Goal: Task Accomplishment & Management: Manage account settings

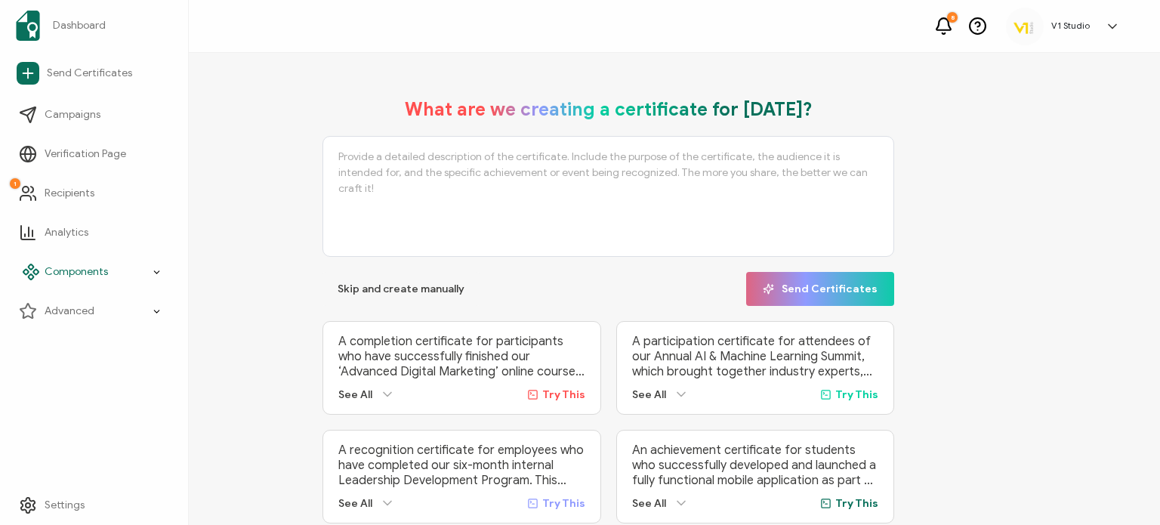
click at [27, 267] on icon at bounding box center [31, 272] width 18 height 18
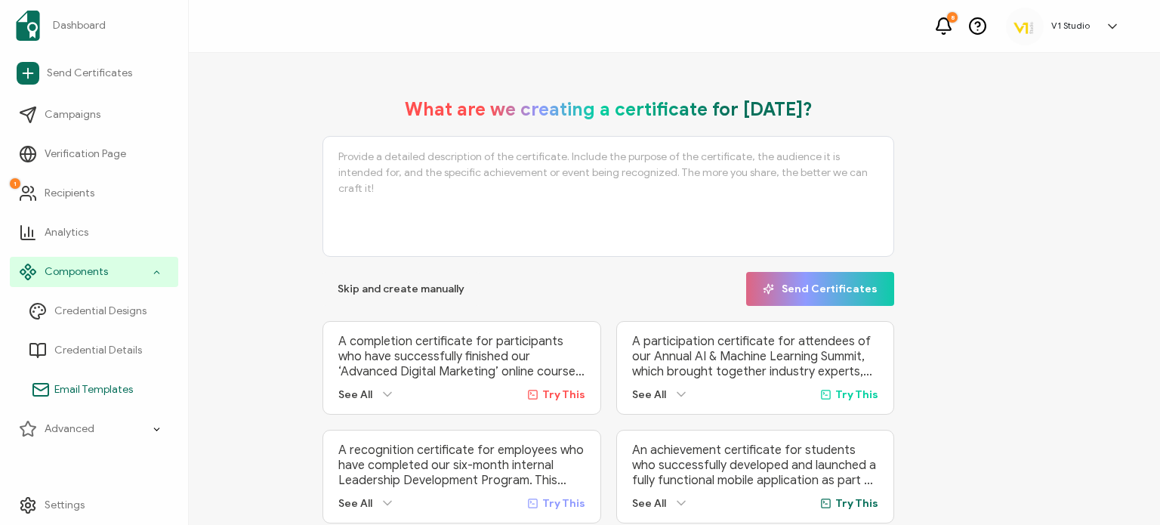
click at [117, 396] on span "Email Templates" at bounding box center [93, 389] width 79 height 15
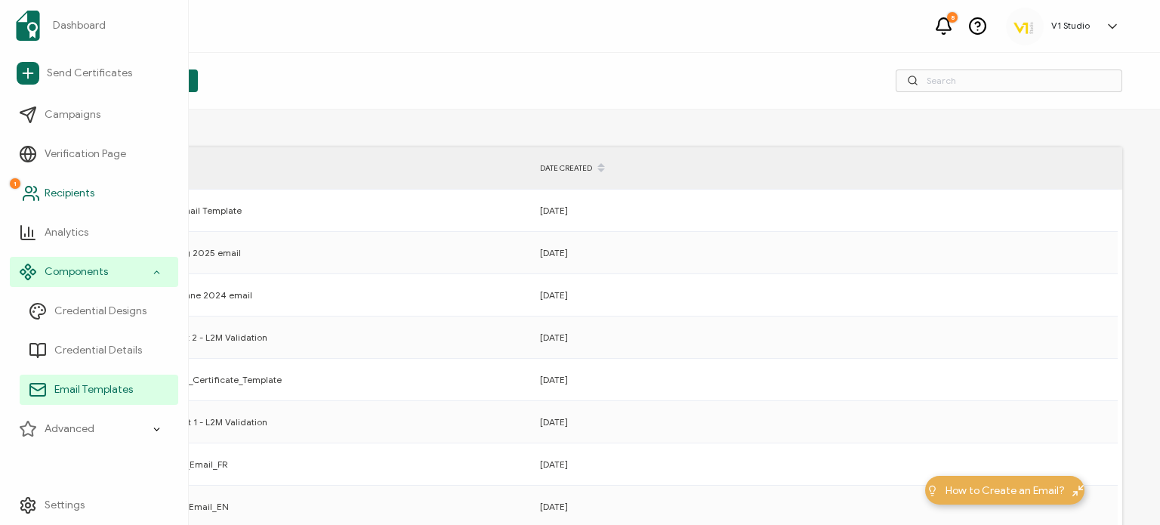
click at [119, 196] on link "1 Recipients" at bounding box center [94, 193] width 168 height 30
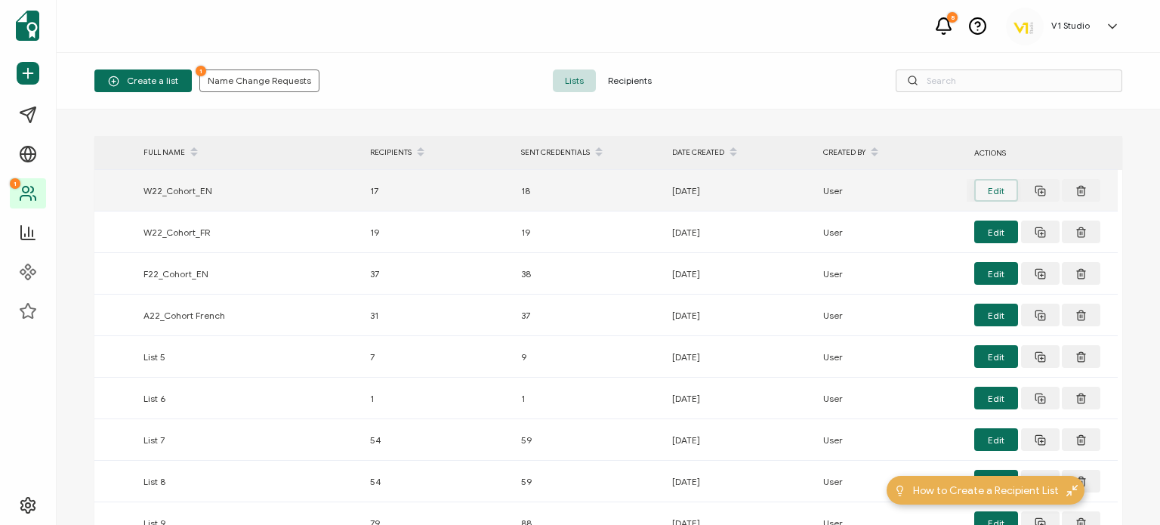
click at [994, 193] on button "Edit" at bounding box center [996, 190] width 44 height 23
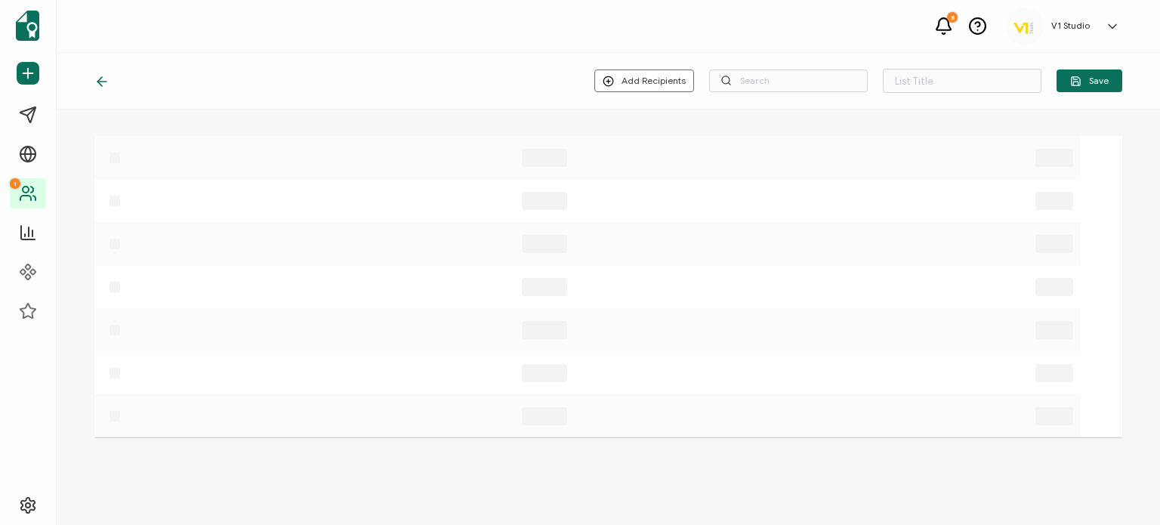
type input "W22_Cohort_EN"
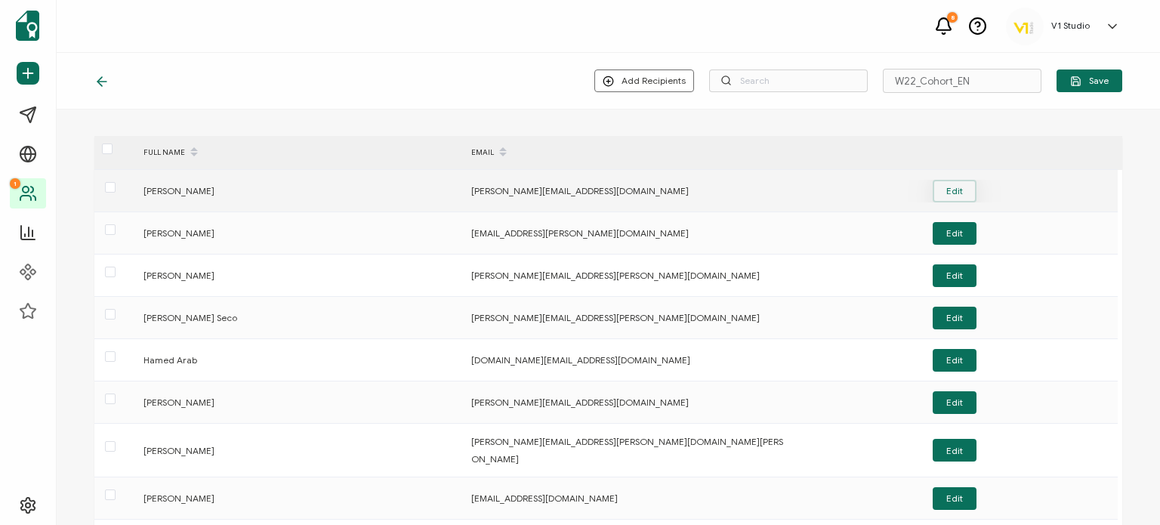
click at [954, 181] on button "Edit" at bounding box center [955, 191] width 44 height 23
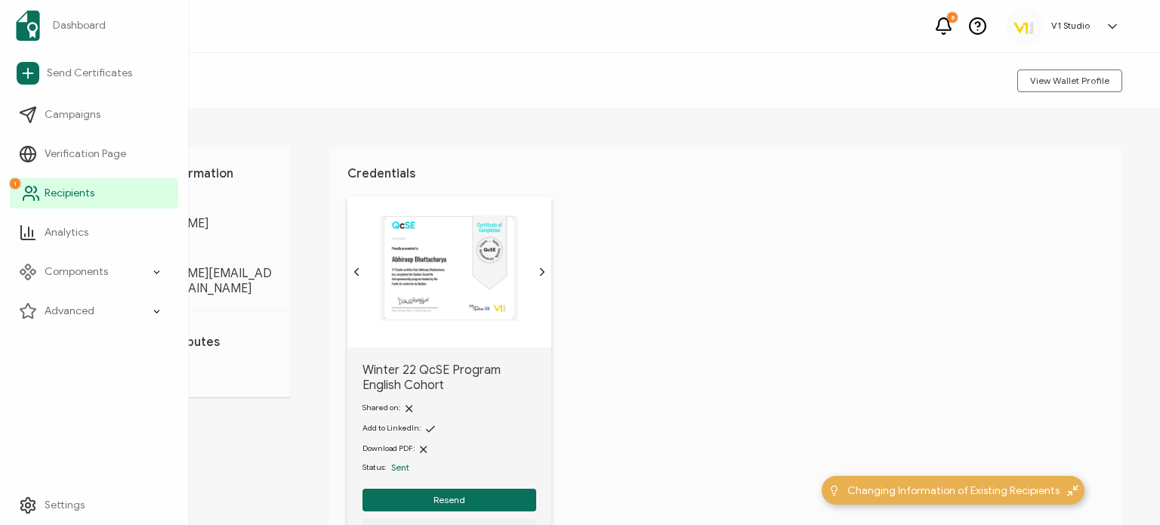
click at [32, 189] on icon at bounding box center [31, 193] width 18 height 18
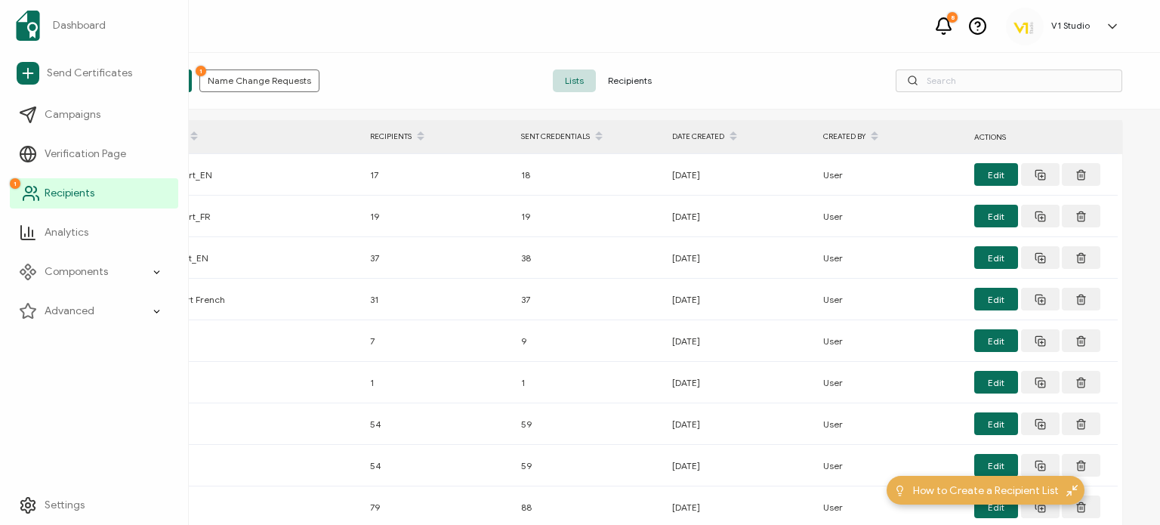
scroll to position [230, 0]
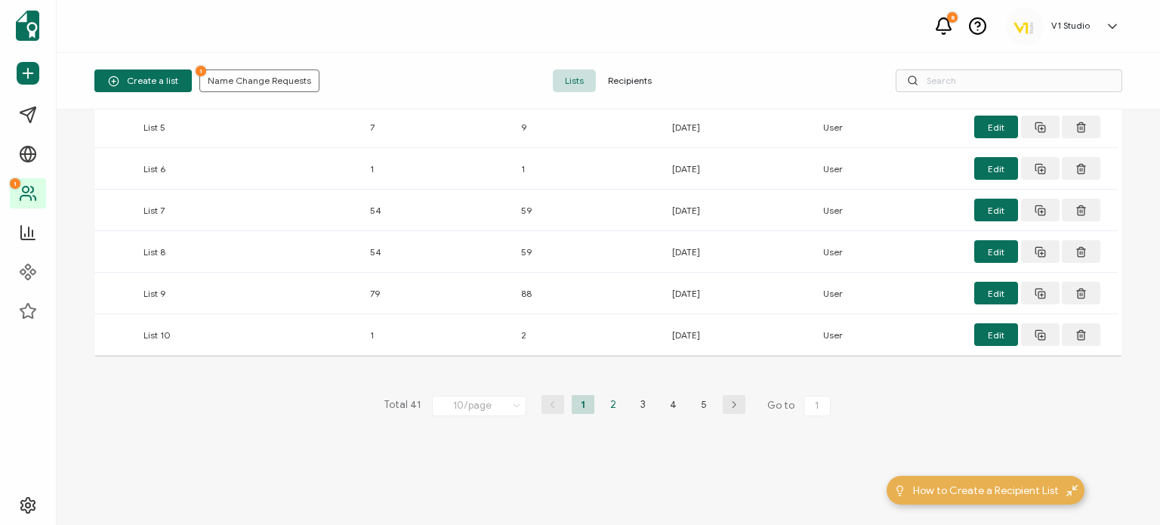
click at [604, 397] on li "2" at bounding box center [613, 404] width 23 height 19
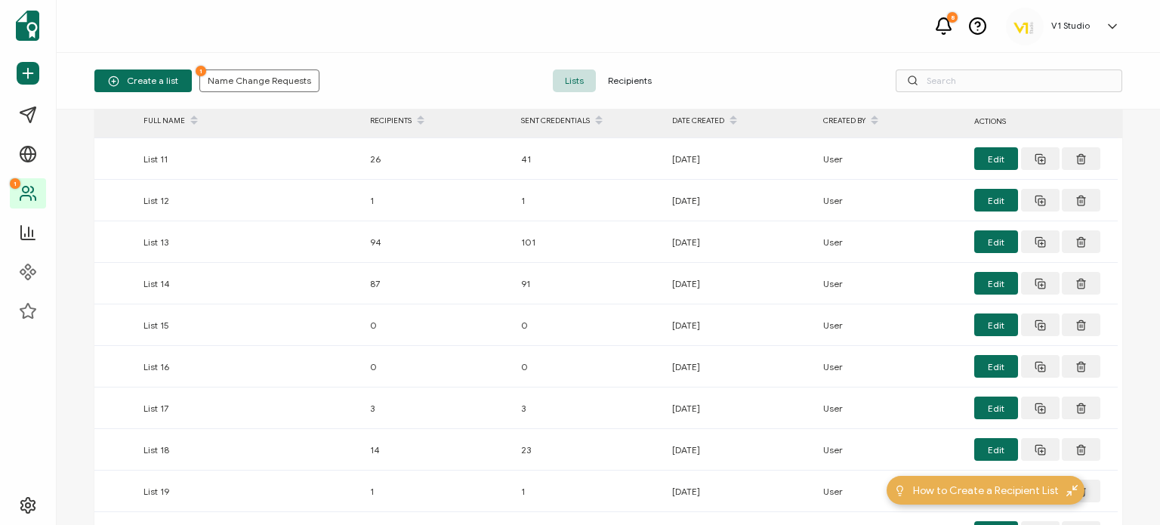
scroll to position [33, 0]
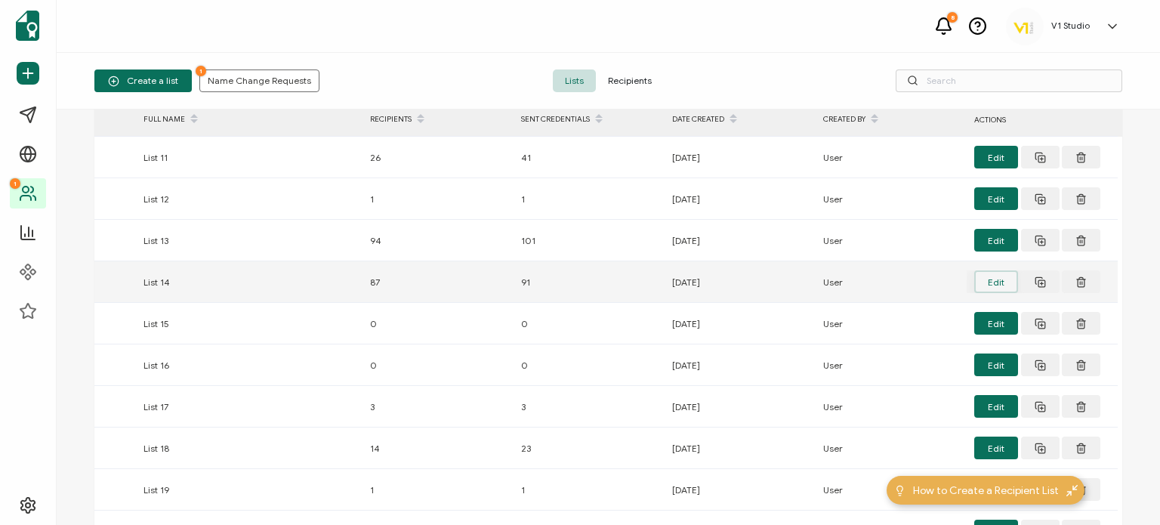
click at [978, 278] on button "Edit" at bounding box center [996, 281] width 44 height 23
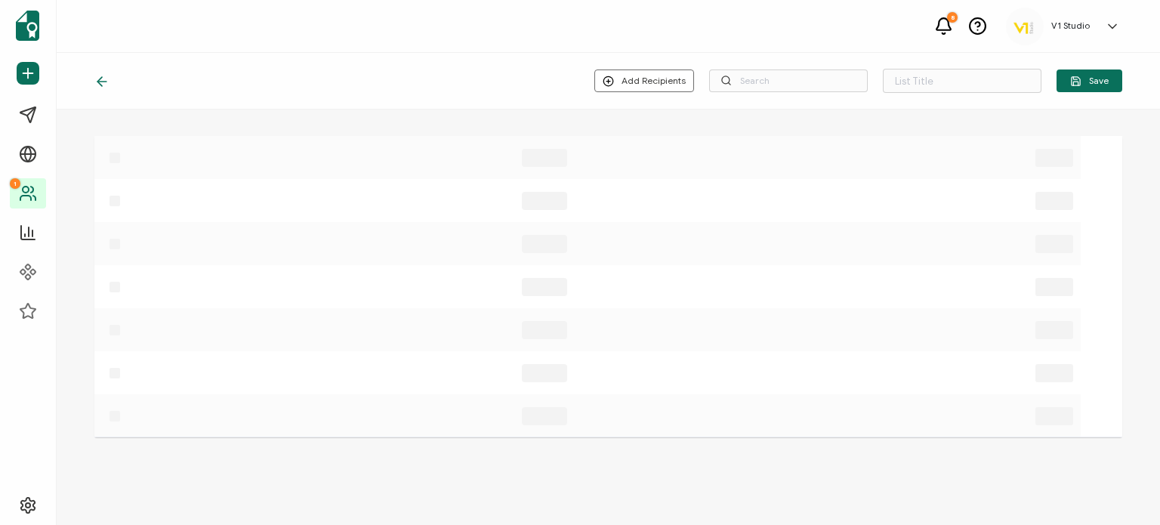
type input "List 14"
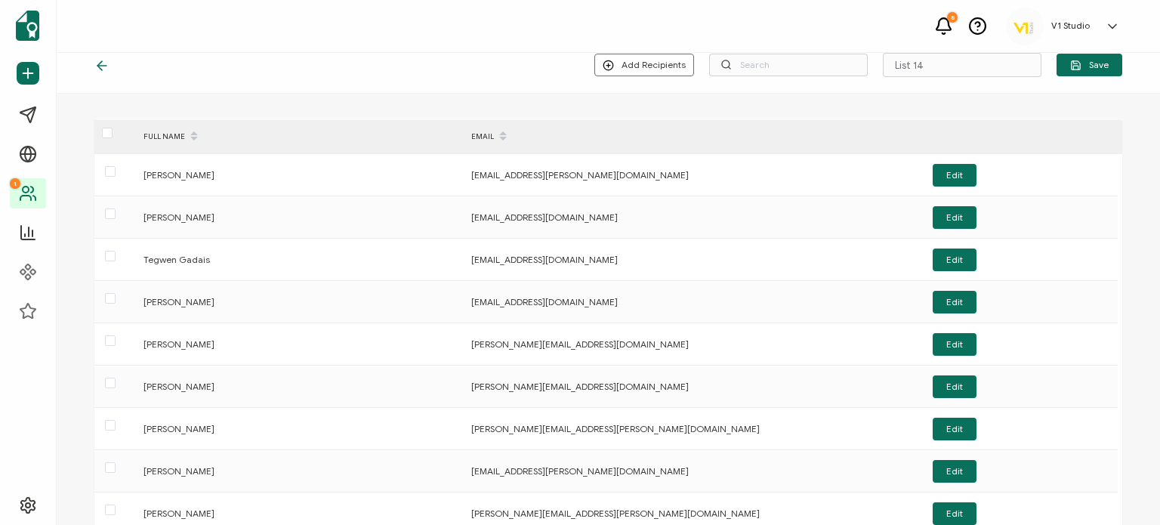
scroll to position [18, 0]
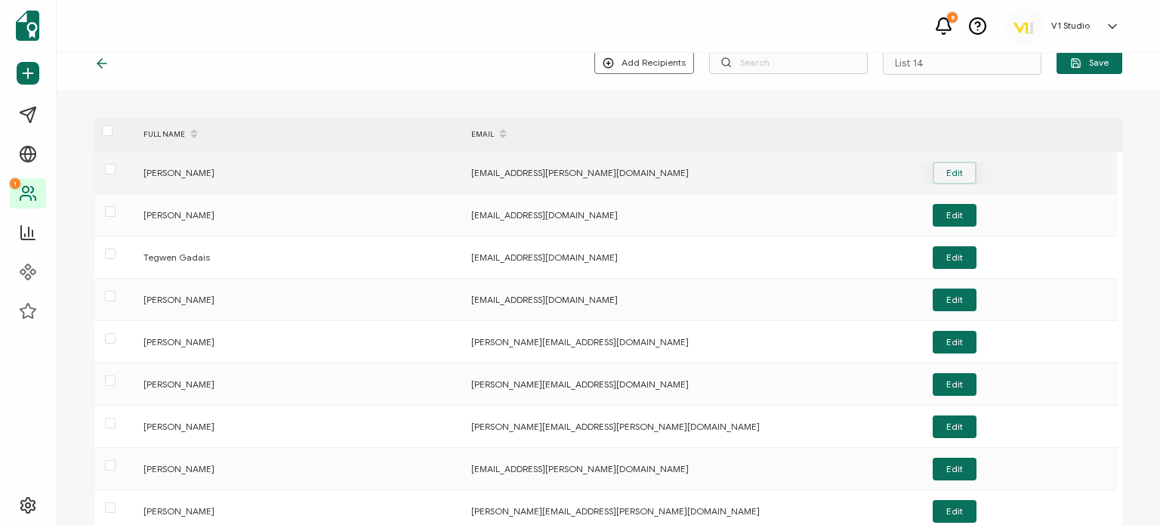
click at [955, 175] on button "Edit" at bounding box center [955, 173] width 44 height 23
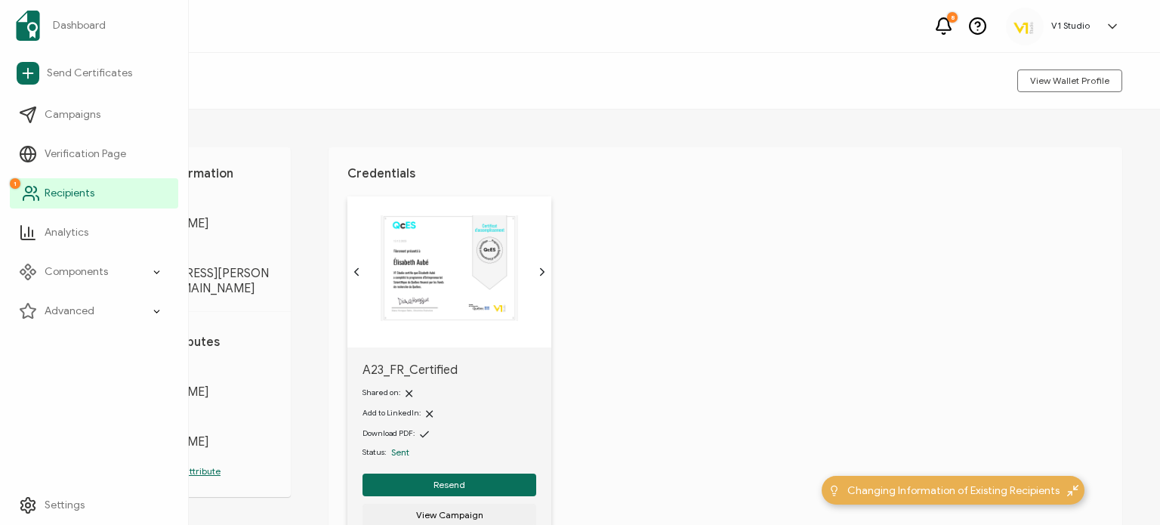
click at [27, 193] on icon at bounding box center [31, 193] width 18 height 18
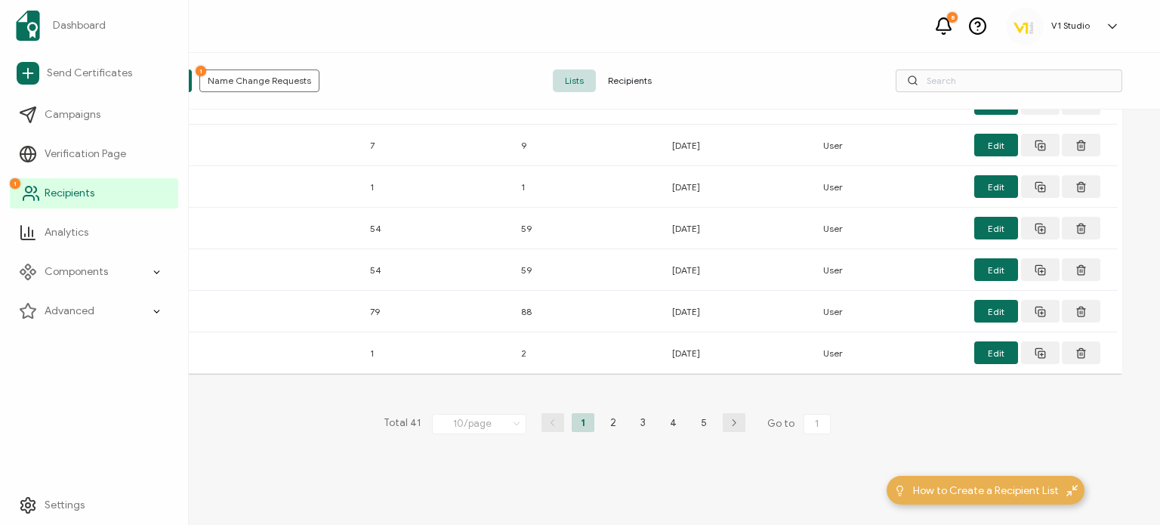
scroll to position [230, 0]
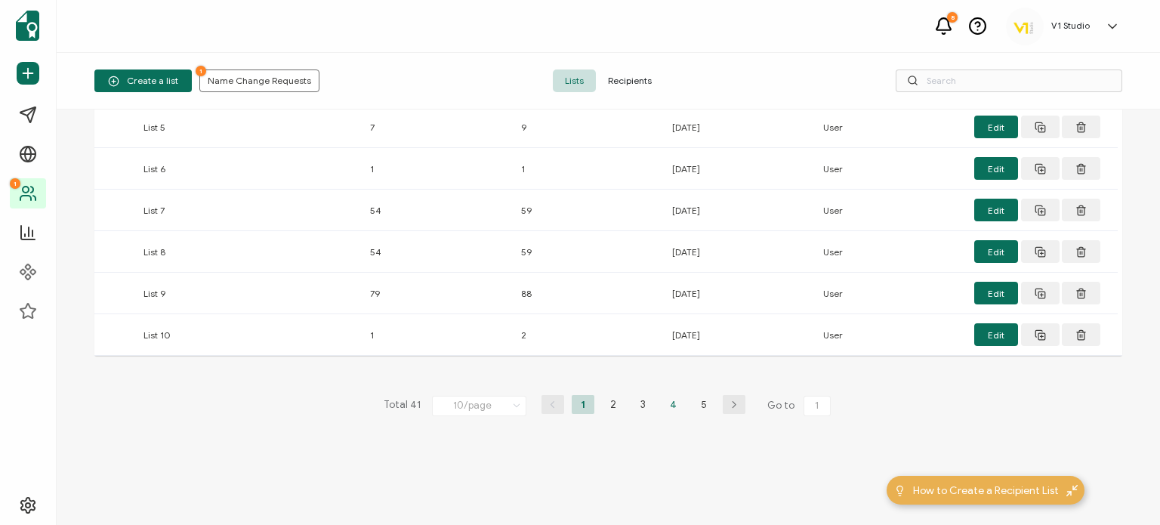
click at [671, 403] on li "4" at bounding box center [673, 404] width 23 height 19
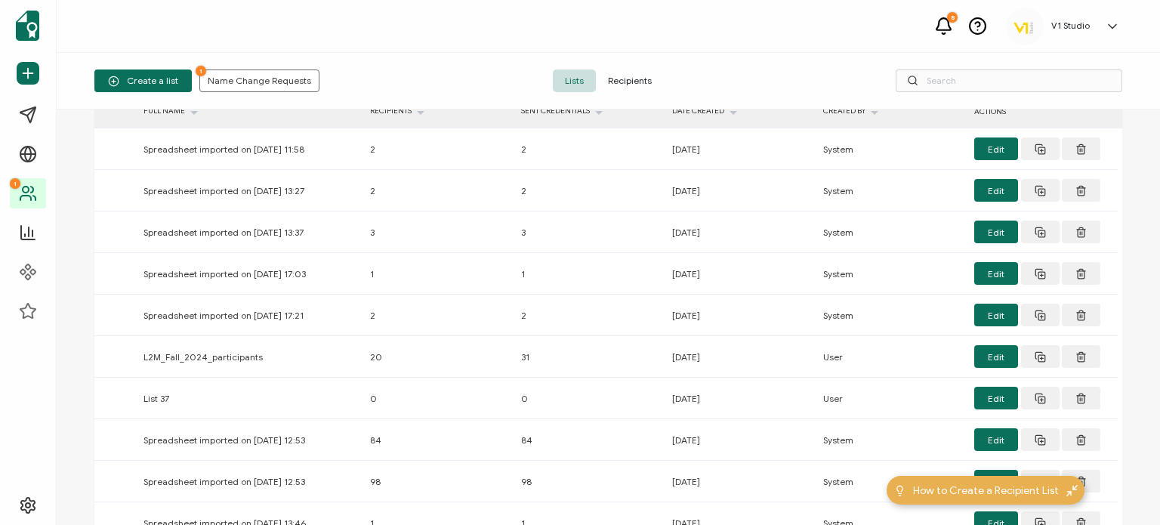
scroll to position [42, 0]
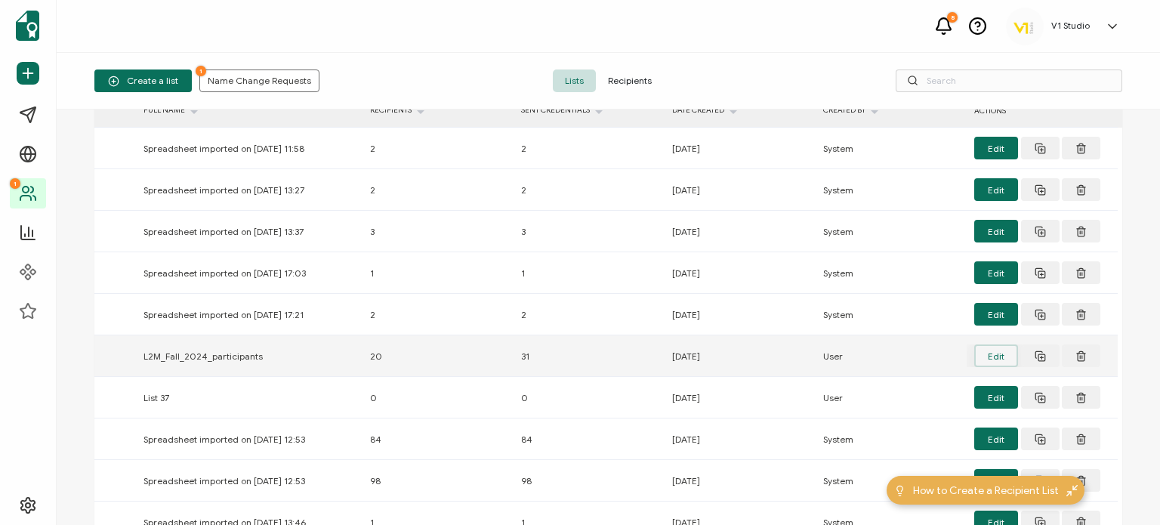
click at [999, 352] on button "Edit" at bounding box center [996, 355] width 44 height 23
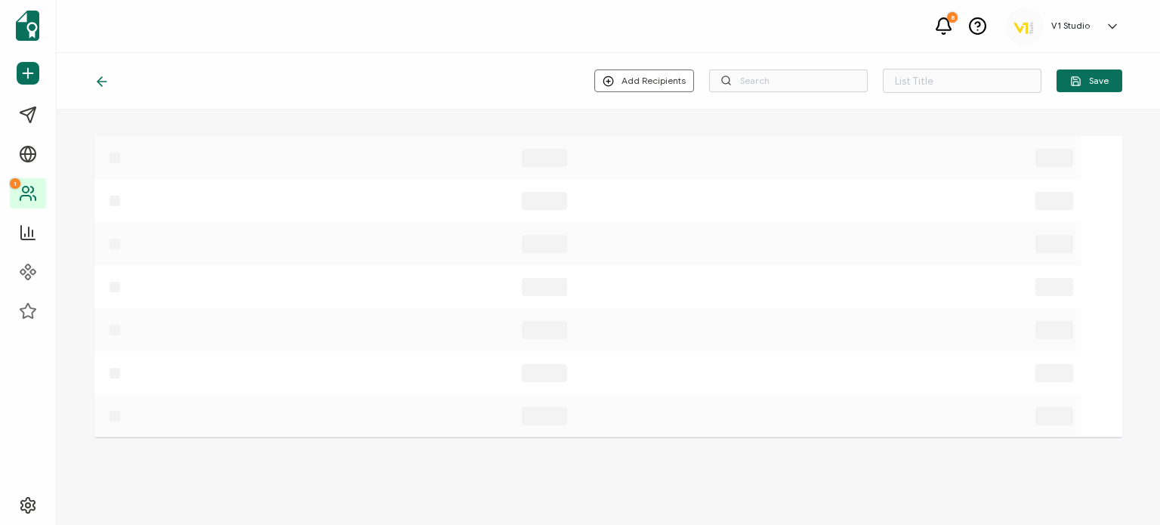
type input "L2M_Fall_2024_participants"
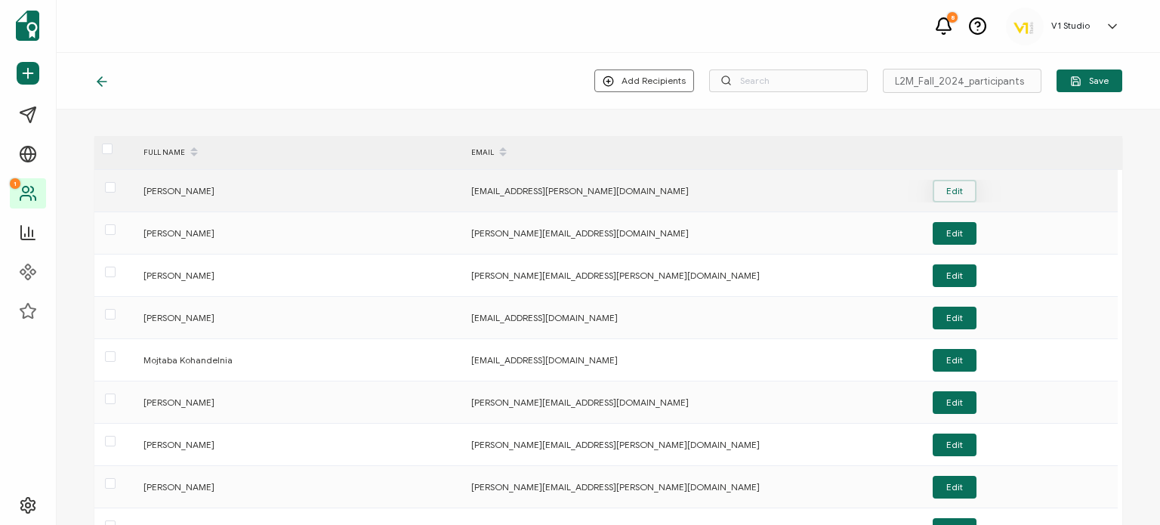
click at [952, 189] on button "Edit" at bounding box center [955, 191] width 44 height 23
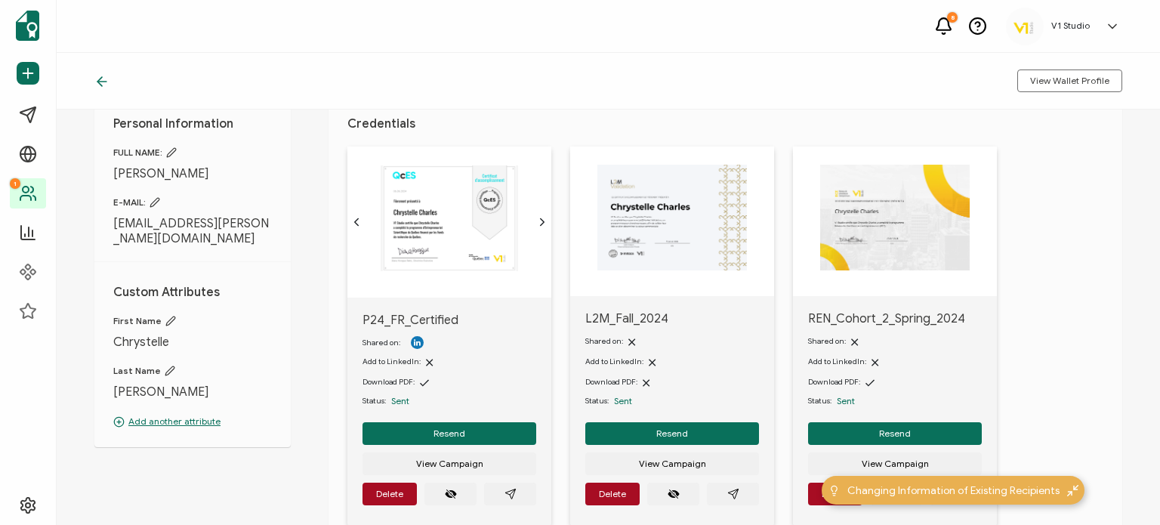
scroll to position [48, 0]
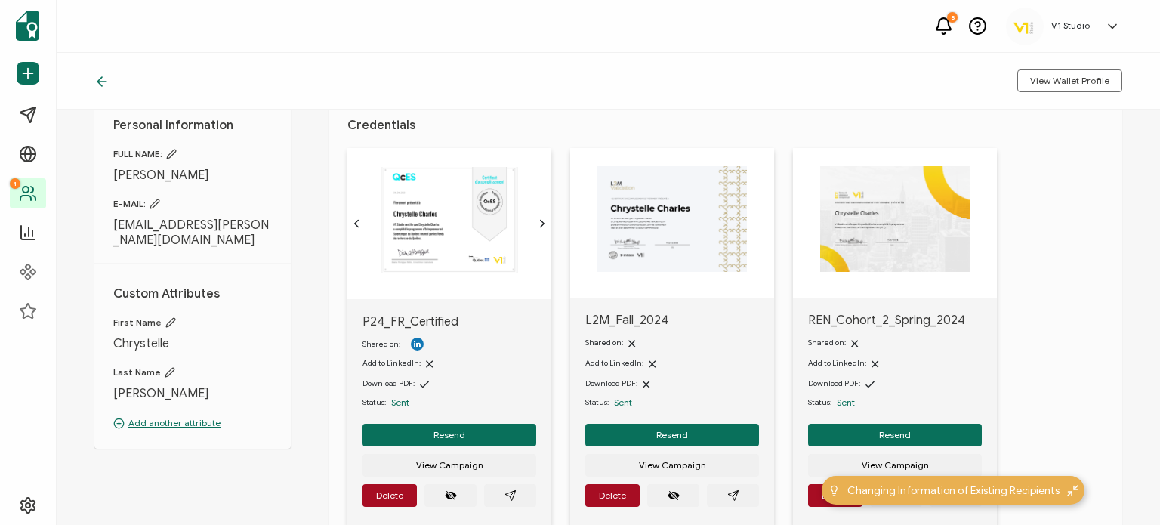
click at [171, 322] on icon at bounding box center [170, 322] width 11 height 11
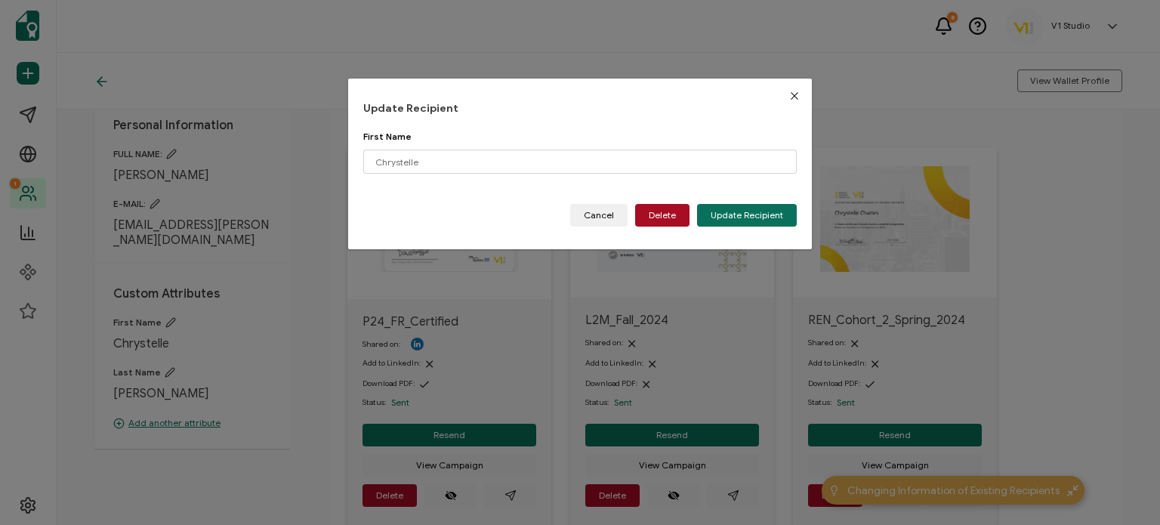
click at [782, 96] on button "Close" at bounding box center [794, 96] width 35 height 35
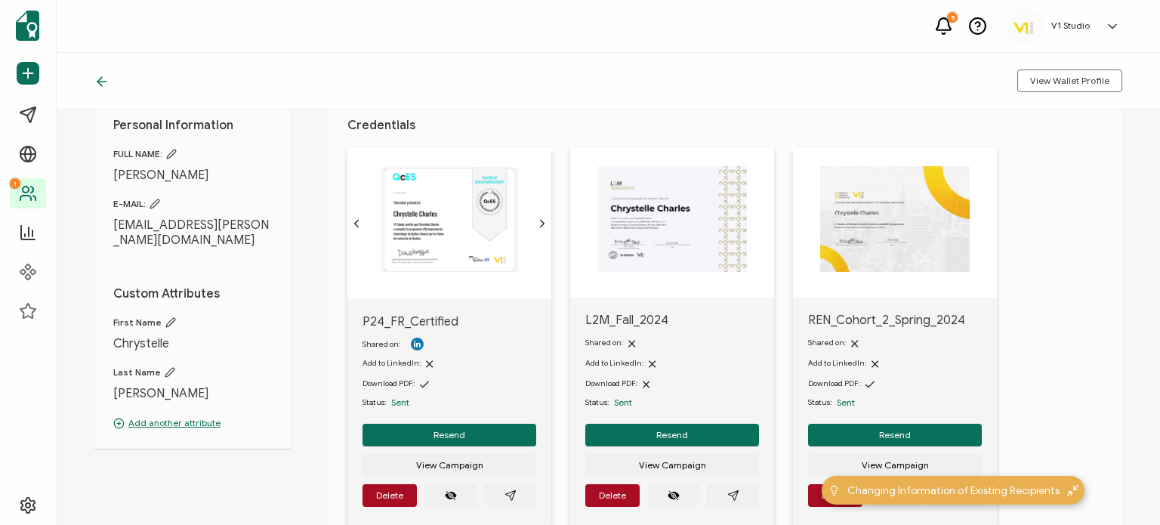
scroll to position [0, 0]
